Goal: Task Accomplishment & Management: Use online tool/utility

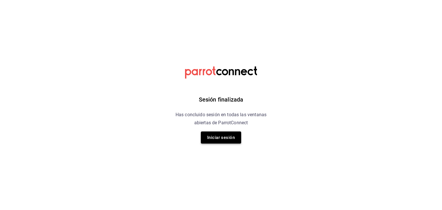
click at [233, 143] on button "Iniciar sesión" at bounding box center [221, 138] width 40 height 12
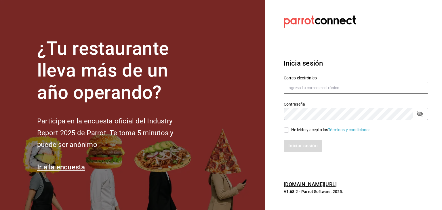
click at [297, 93] on input "text" at bounding box center [356, 88] width 145 height 12
type input "[EMAIL_ADDRESS][DOMAIN_NAME]"
click at [286, 132] on input "He leído y acepto los Términos y condiciones." at bounding box center [286, 130] width 5 height 5
checkbox input "true"
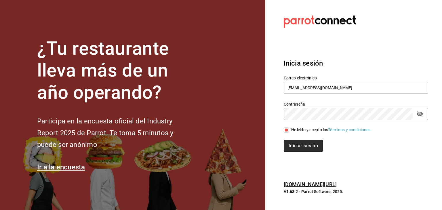
click at [300, 147] on button "Iniciar sesión" at bounding box center [303, 146] width 39 height 12
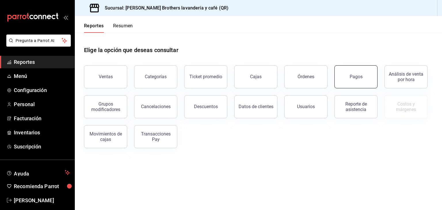
click at [360, 73] on button "Pagos" at bounding box center [356, 76] width 43 height 23
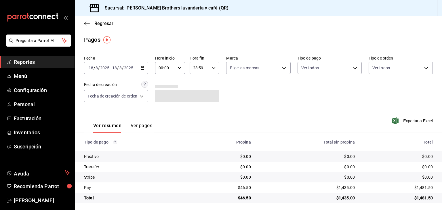
click at [145, 67] on div "2025-08-18 18 / 8 / 2025 - 2025-08-18 18 / 8 / 2025" at bounding box center [116, 68] width 64 height 12
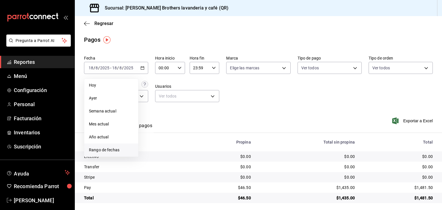
click at [103, 151] on span "Rango de fechas" at bounding box center [111, 150] width 45 height 6
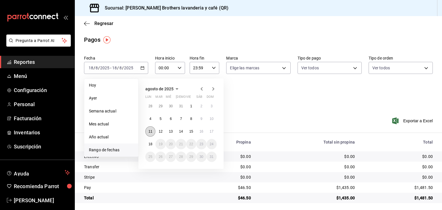
click at [149, 130] on abbr "11" at bounding box center [151, 132] width 4 height 4
click at [213, 129] on button "17" at bounding box center [212, 131] width 10 height 10
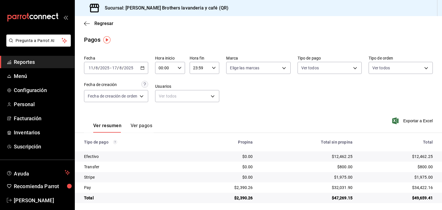
scroll to position [3, 0]
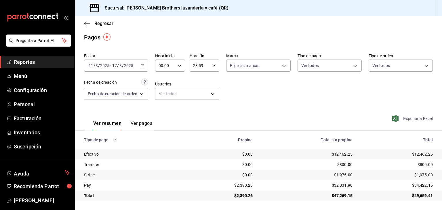
click at [422, 120] on span "Exportar a Excel" at bounding box center [413, 118] width 39 height 7
